Goal: Task Accomplishment & Management: Use online tool/utility

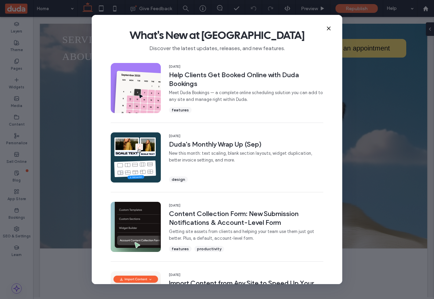
click at [331, 29] on icon at bounding box center [328, 28] width 5 height 5
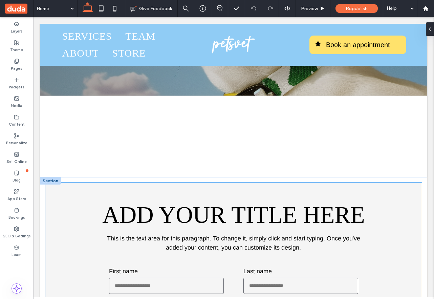
scroll to position [150, 0]
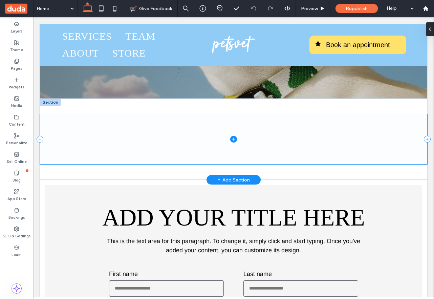
click at [324, 152] on span at bounding box center [233, 139] width 387 height 50
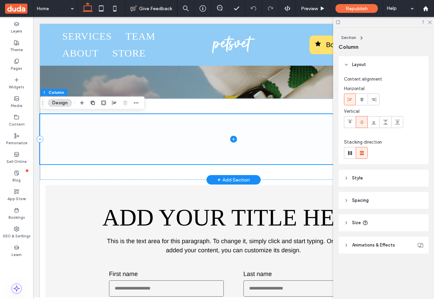
click at [235, 137] on icon at bounding box center [233, 139] width 7 height 7
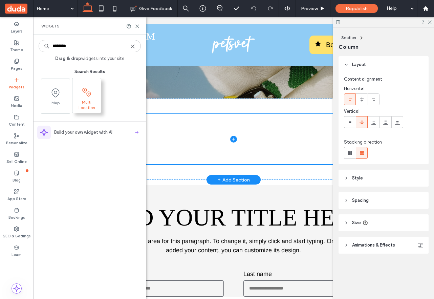
type input "********"
click at [90, 102] on span "Multi Location" at bounding box center [86, 104] width 28 height 9
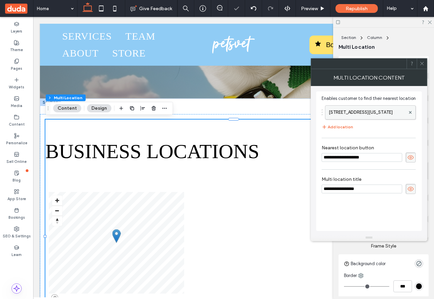
click at [383, 107] on label "[STREET_ADDRESS][US_STATE]" at bounding box center [367, 113] width 76 height 14
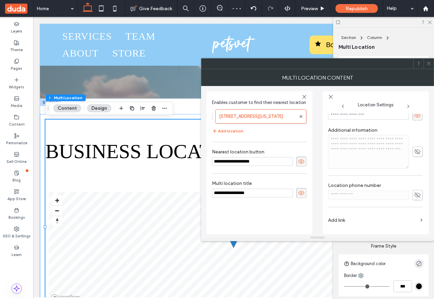
scroll to position [115, 0]
click at [429, 64] on use at bounding box center [428, 63] width 3 height 3
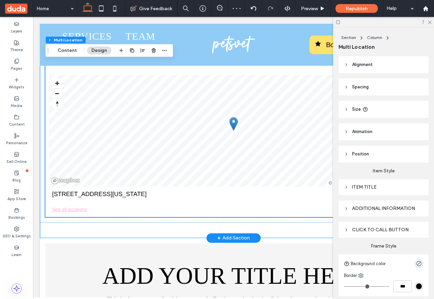
scroll to position [247, 0]
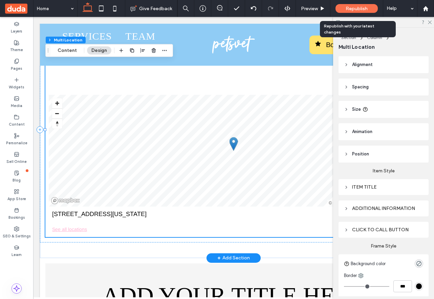
click at [367, 8] on span "Republish" at bounding box center [357, 9] width 22 height 6
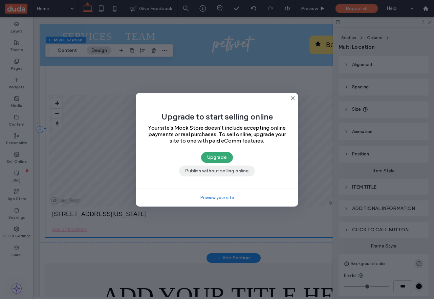
click at [237, 169] on button "Publish without selling online" at bounding box center [217, 170] width 76 height 11
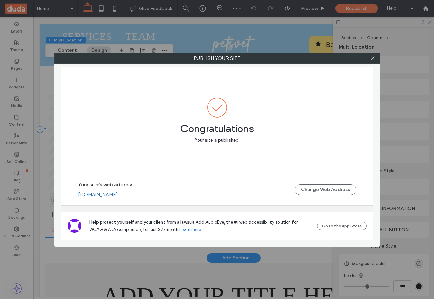
click at [118, 195] on link "[DOMAIN_NAME]" at bounding box center [98, 195] width 40 height 6
click at [370, 58] on icon at bounding box center [372, 58] width 5 height 5
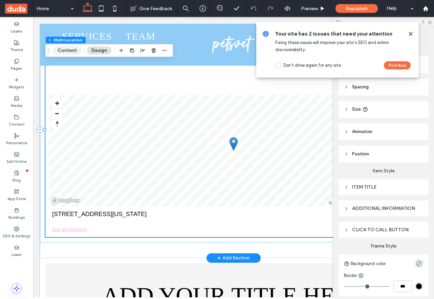
click at [68, 48] on button "Content" at bounding box center [67, 50] width 28 height 8
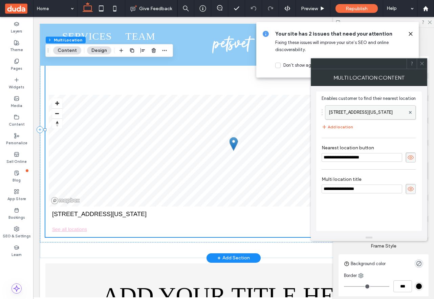
click at [375, 107] on label "[STREET_ADDRESS][US_STATE]" at bounding box center [367, 113] width 76 height 14
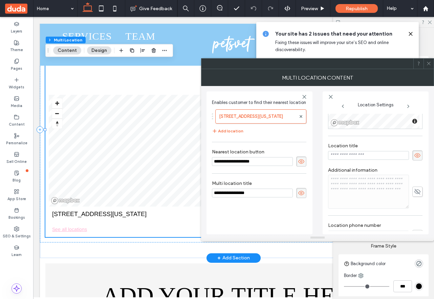
scroll to position [115, 0]
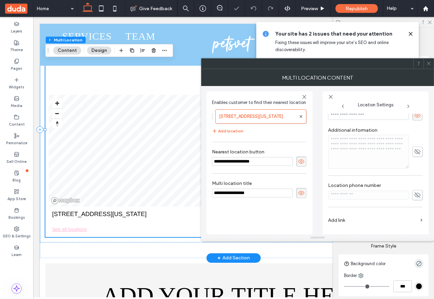
click at [427, 65] on use at bounding box center [428, 63] width 3 height 3
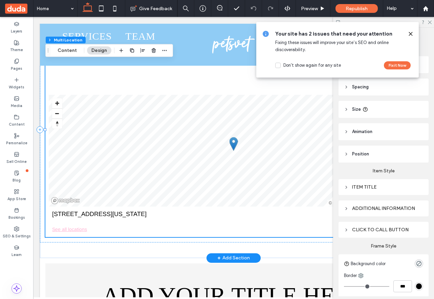
click at [411, 33] on use at bounding box center [410, 33] width 3 height 3
